Goal: Task Accomplishment & Management: Use online tool/utility

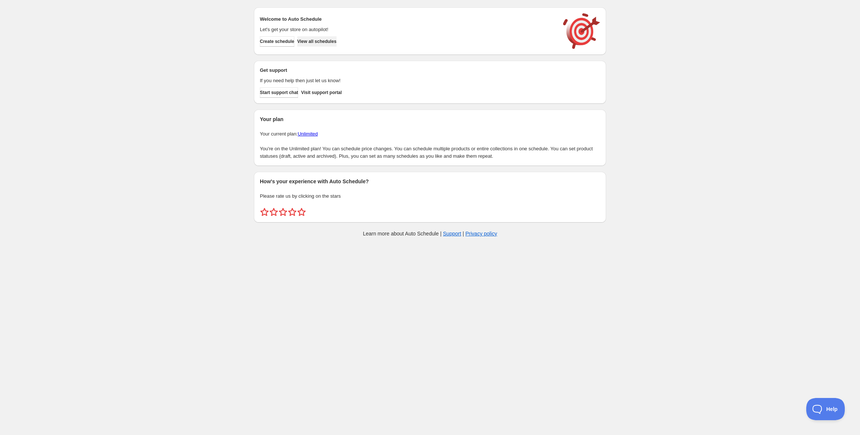
click at [331, 40] on span "View all schedules" at bounding box center [316, 42] width 39 height 6
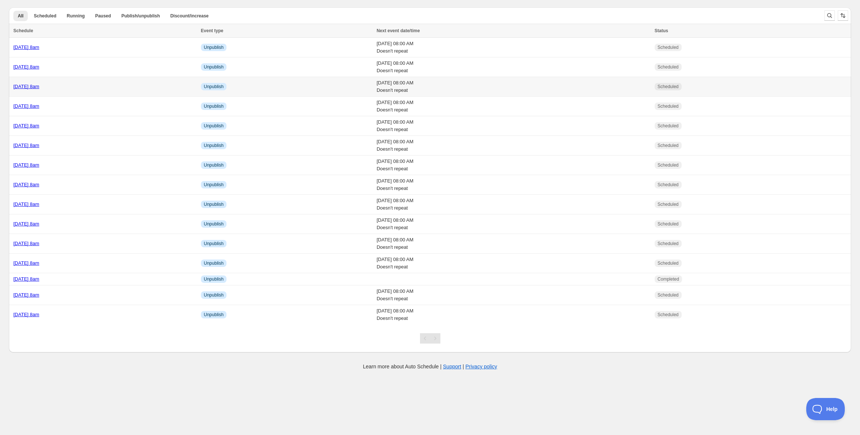
click at [39, 86] on link "[DATE] 8am" at bounding box center [26, 87] width 26 height 6
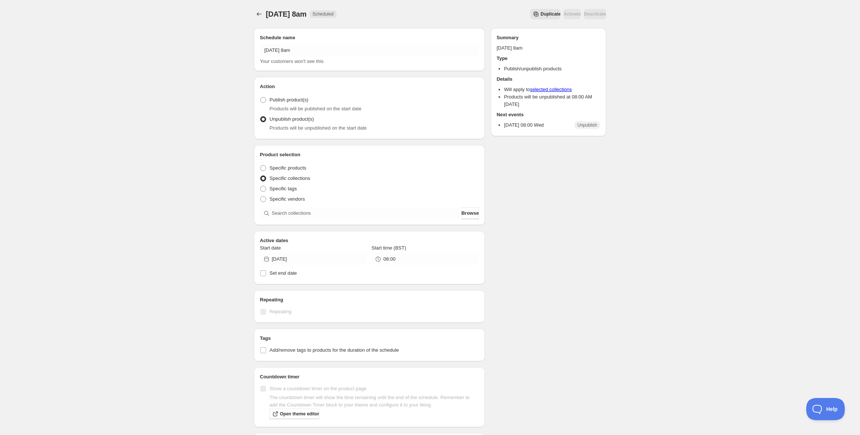
click at [530, 17] on button "Duplicate" at bounding box center [545, 14] width 30 height 10
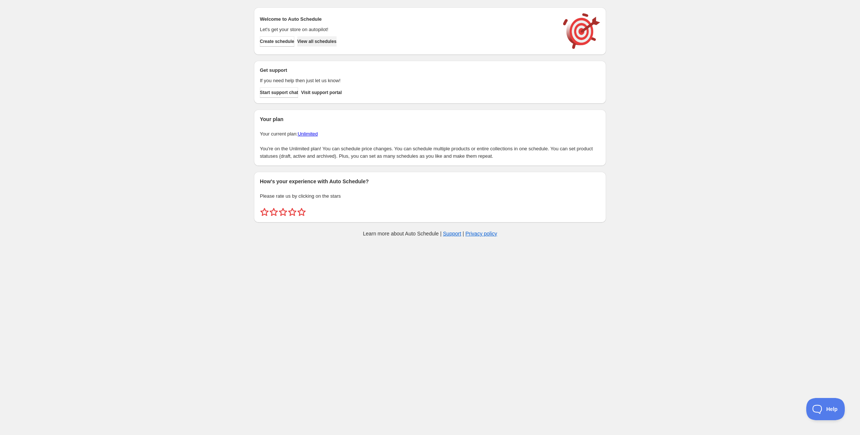
click at [322, 41] on span "View all schedules" at bounding box center [316, 42] width 39 height 6
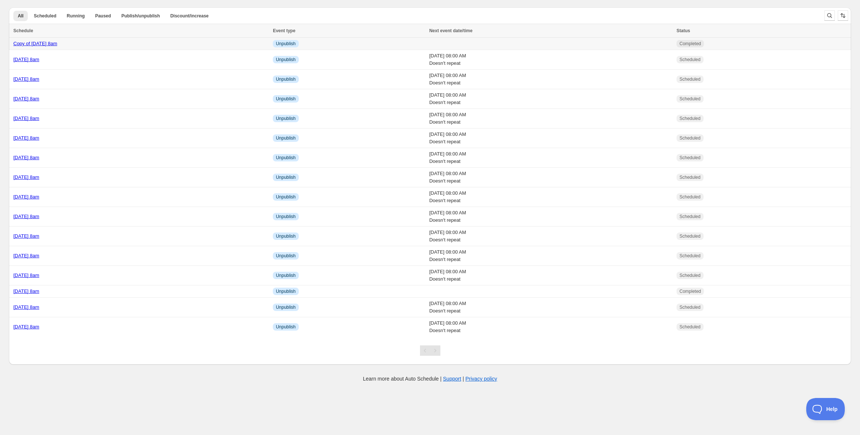
click at [113, 43] on div "Copy of [DATE] 8am" at bounding box center [140, 43] width 255 height 7
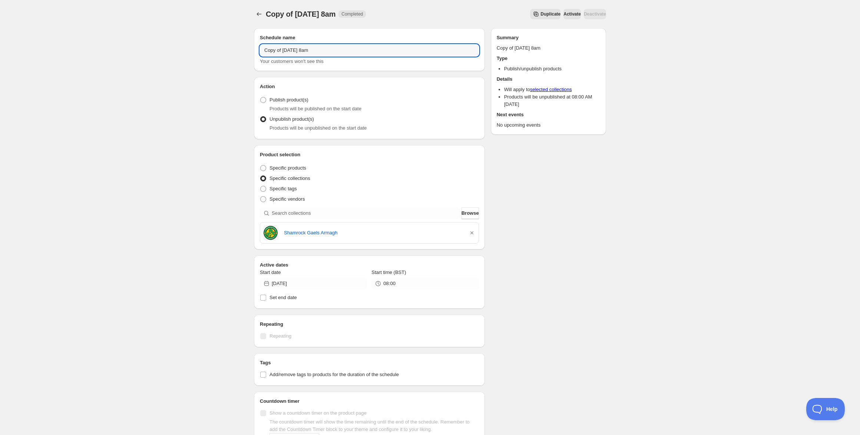
drag, startPoint x: 316, startPoint y: 50, endPoint x: 213, endPoint y: 47, distance: 103.4
click at [213, 47] on div "Copy of [DATE] 8am. This page is ready Copy of [DATE] 8am Completed Duplicate A…" at bounding box center [430, 284] width 860 height 569
type input "[DATE] 8am"
click at [472, 233] on icon "button" at bounding box center [471, 233] width 3 height 3
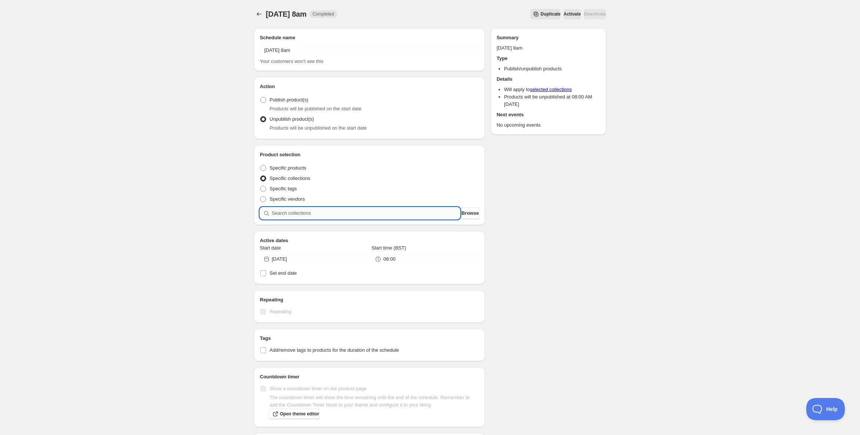
click at [375, 216] on input "search" at bounding box center [366, 214] width 188 height 12
paste input "Ballymote GAC"
type input "Ballymote GAC"
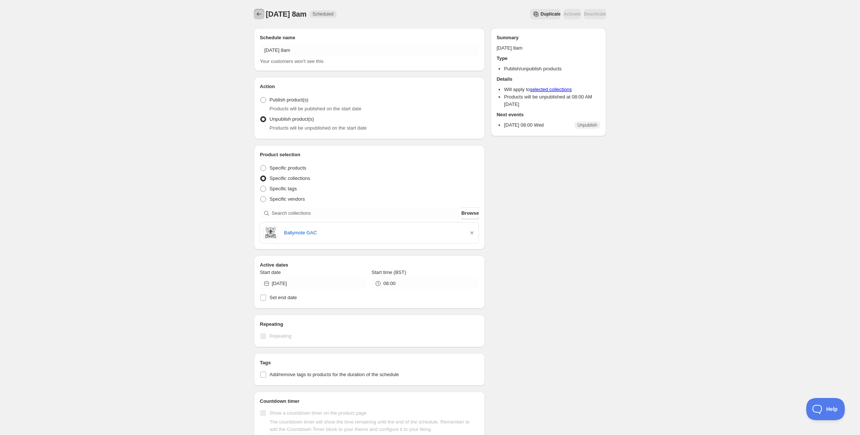
click at [262, 14] on icon "Schedules" at bounding box center [258, 13] width 7 height 7
